Goal: Download file/media

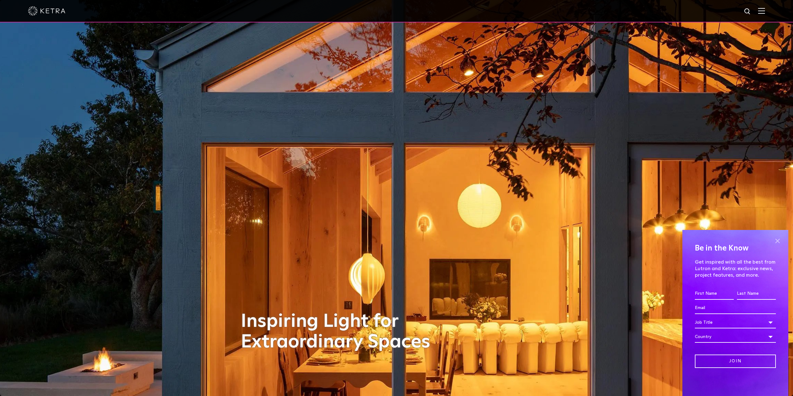
click at [779, 241] on span at bounding box center [776, 240] width 9 height 9
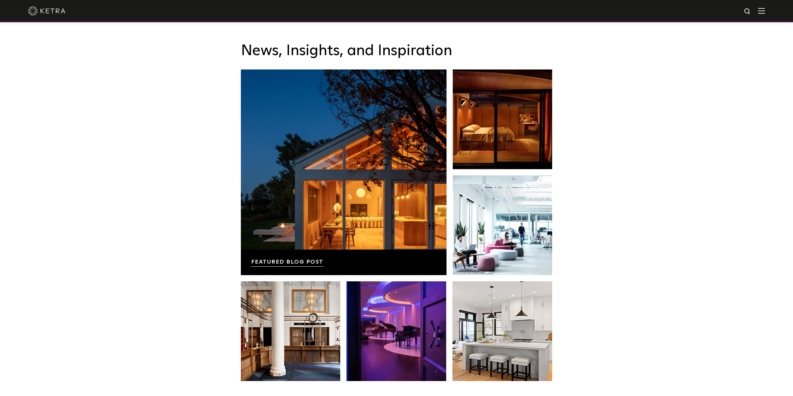
scroll to position [1090, 0]
click at [765, 14] on img at bounding box center [761, 11] width 7 height 6
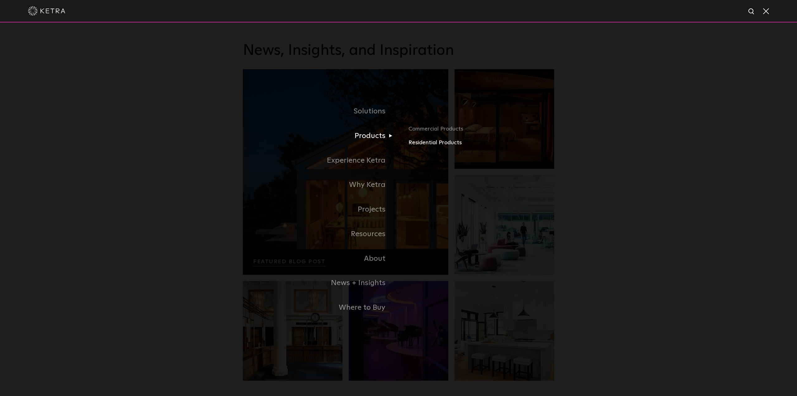
click at [421, 144] on link "Residential Products" at bounding box center [482, 142] width 146 height 9
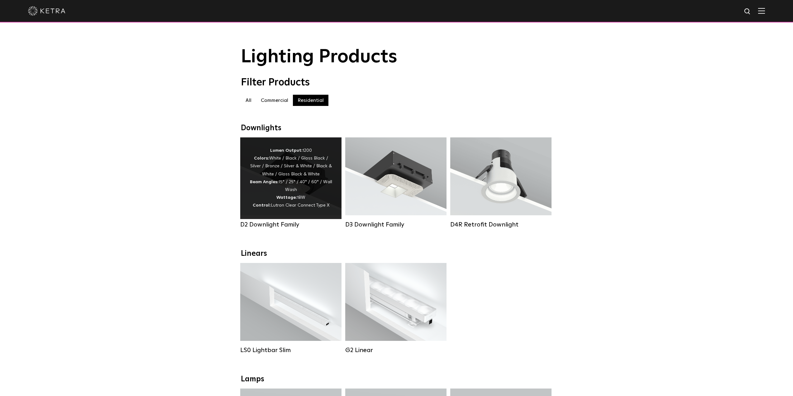
click at [314, 172] on div "Lumen Output: 1200 Colors: White / Black / Gloss Black / Silver / Bronze / Silv…" at bounding box center [290, 178] width 83 height 63
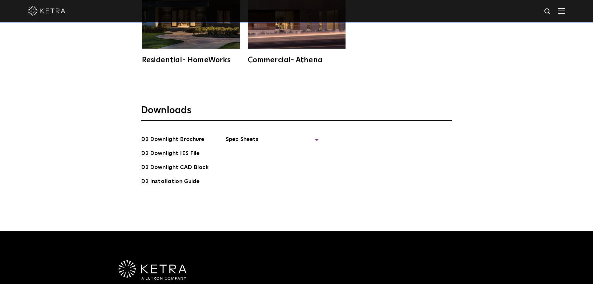
scroll to position [1775, 0]
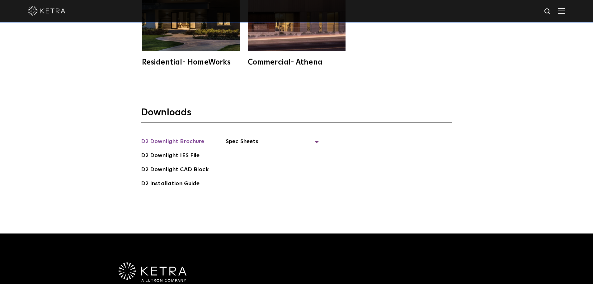
click at [185, 137] on link "D2 Downlight Brochure" at bounding box center [173, 142] width 64 height 10
click at [253, 137] on span "Spec Sheets" at bounding box center [272, 144] width 93 height 14
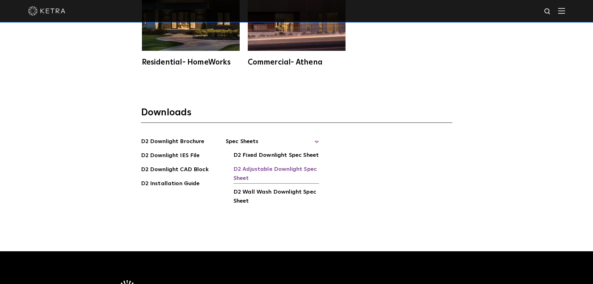
click at [259, 165] on link "D2 Adjustable Downlight Spec Sheet" at bounding box center [277, 174] width 86 height 19
click at [273, 151] on link "D2 Fixed Downlight Spec Sheet" at bounding box center [276, 156] width 85 height 10
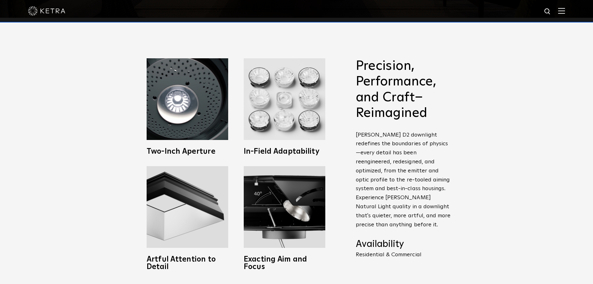
scroll to position [246, 0]
